Goal: Transaction & Acquisition: Obtain resource

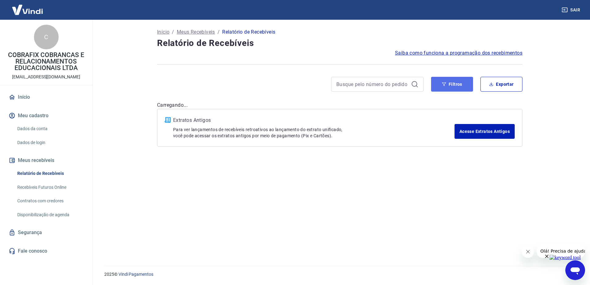
click at [440, 82] on button "Filtros" at bounding box center [452, 84] width 42 height 15
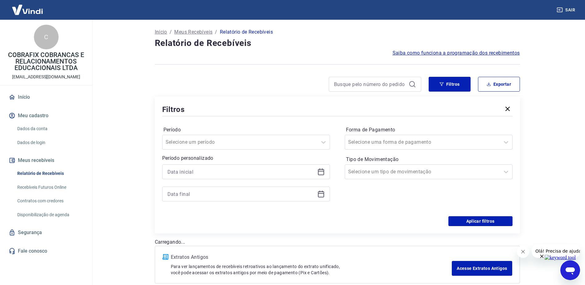
click at [320, 173] on icon at bounding box center [320, 171] width 7 height 7
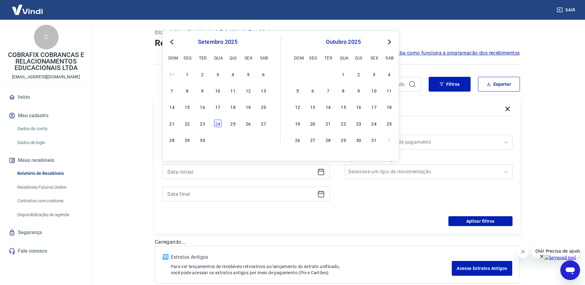
click at [221, 123] on div "24" at bounding box center [217, 123] width 7 height 7
type input "[DATE]"
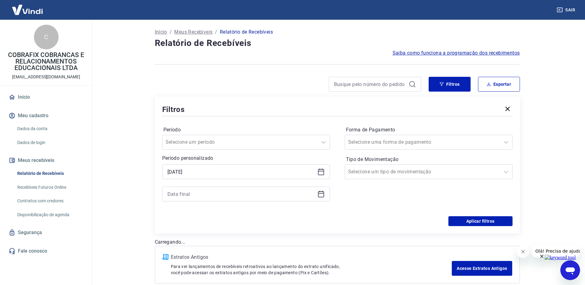
click at [321, 192] on icon at bounding box center [320, 193] width 7 height 7
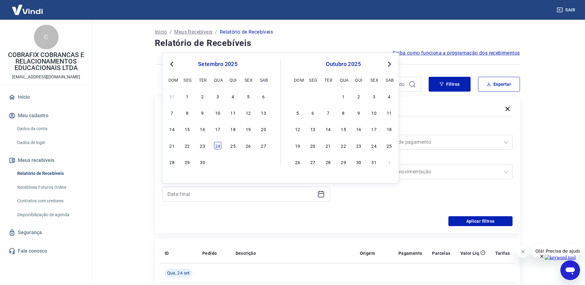
click at [219, 147] on div "24" at bounding box center [217, 145] width 7 height 7
type input "[DATE]"
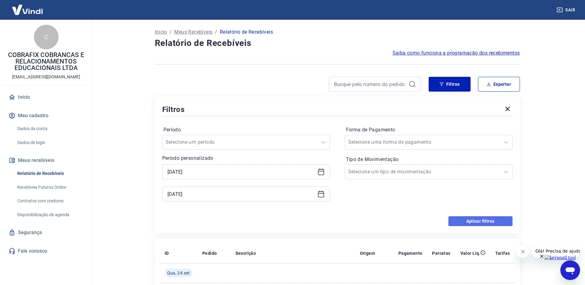
click at [474, 221] on button "Aplicar filtros" at bounding box center [480, 221] width 64 height 10
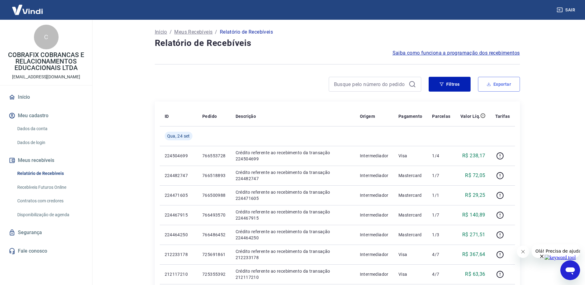
click at [503, 89] on button "Exportar" at bounding box center [499, 84] width 42 height 15
type input "[DATE]"
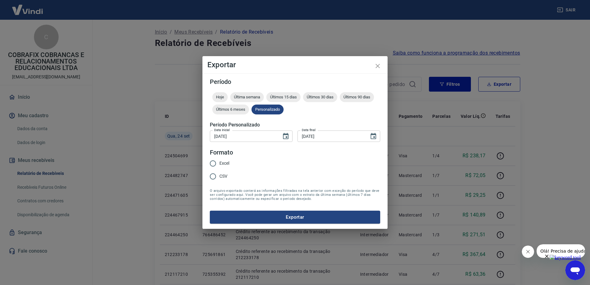
click at [226, 164] on span "Excel" at bounding box center [224, 163] width 10 height 6
click at [219, 164] on input "Excel" at bounding box center [212, 163] width 13 height 13
radio input "true"
click at [287, 211] on button "Exportar" at bounding box center [295, 217] width 170 height 13
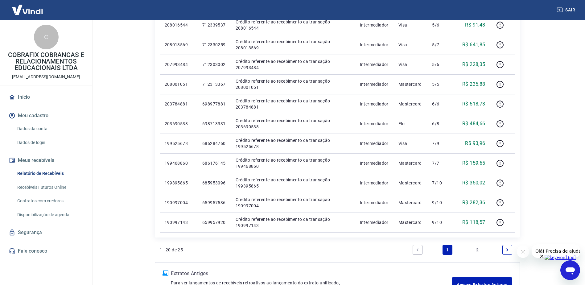
scroll to position [123, 0]
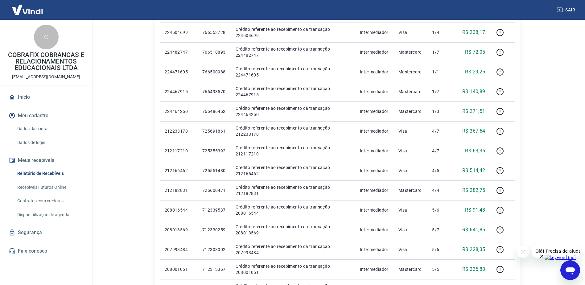
click at [539, 83] on main "Início / Meus Recebíveis / Relatório de Recebíveis Relatório de Recebíveis Saib…" at bounding box center [337, 28] width 496 height 265
